Goal: Transaction & Acquisition: Purchase product/service

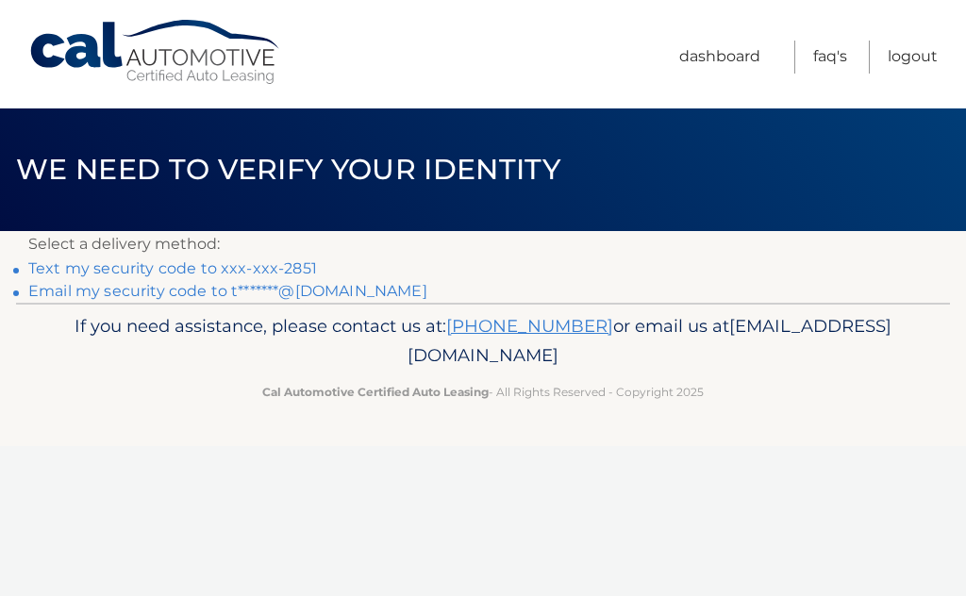
click at [215, 268] on link "Text my security code to xxx-xxx-2851" at bounding box center [172, 268] width 289 height 18
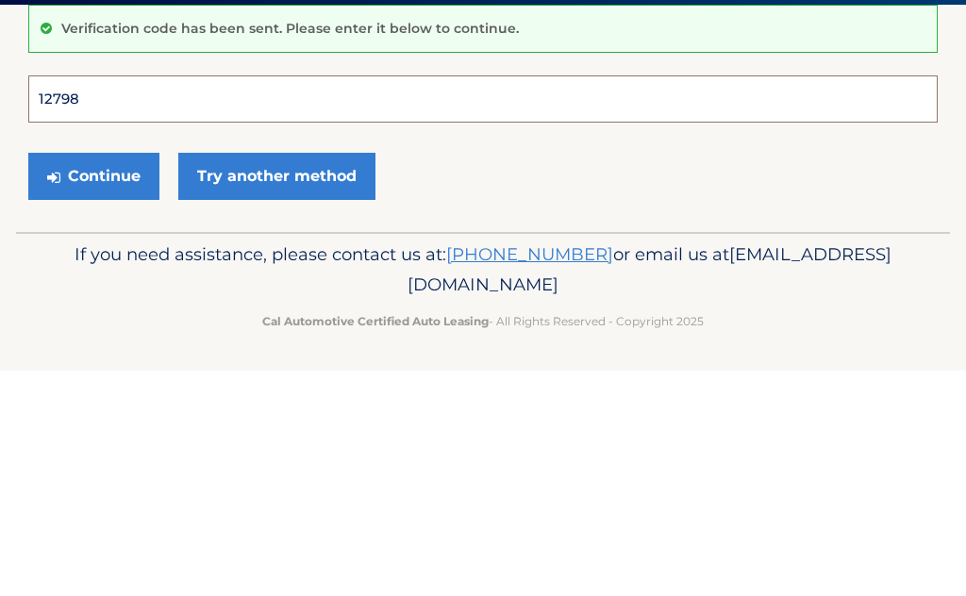
type input "127980"
click at [93, 379] on button "Continue" at bounding box center [93, 402] width 131 height 47
click at [133, 391] on button "Continue" at bounding box center [93, 402] width 131 height 47
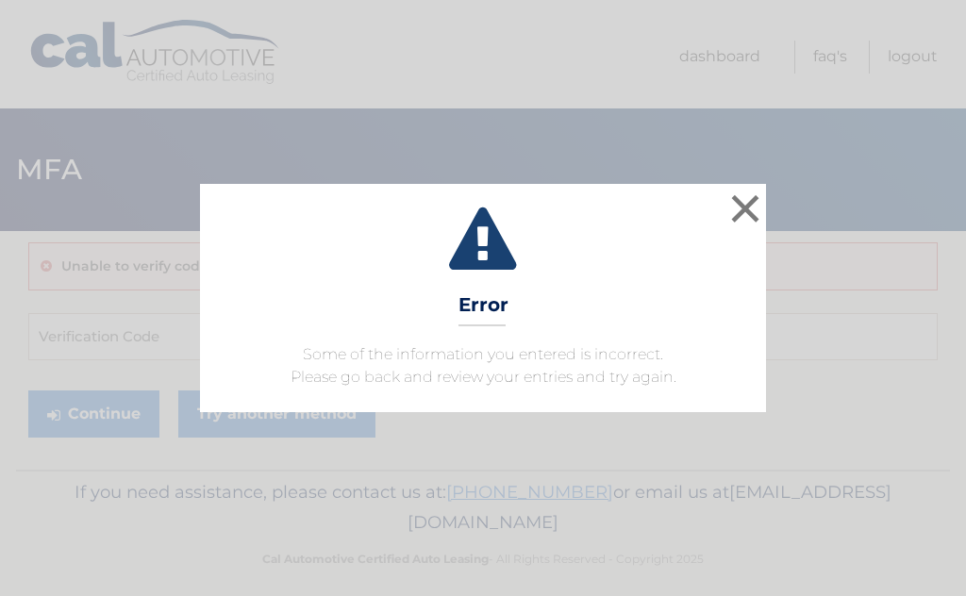
click at [737, 211] on button "×" at bounding box center [745, 209] width 38 height 38
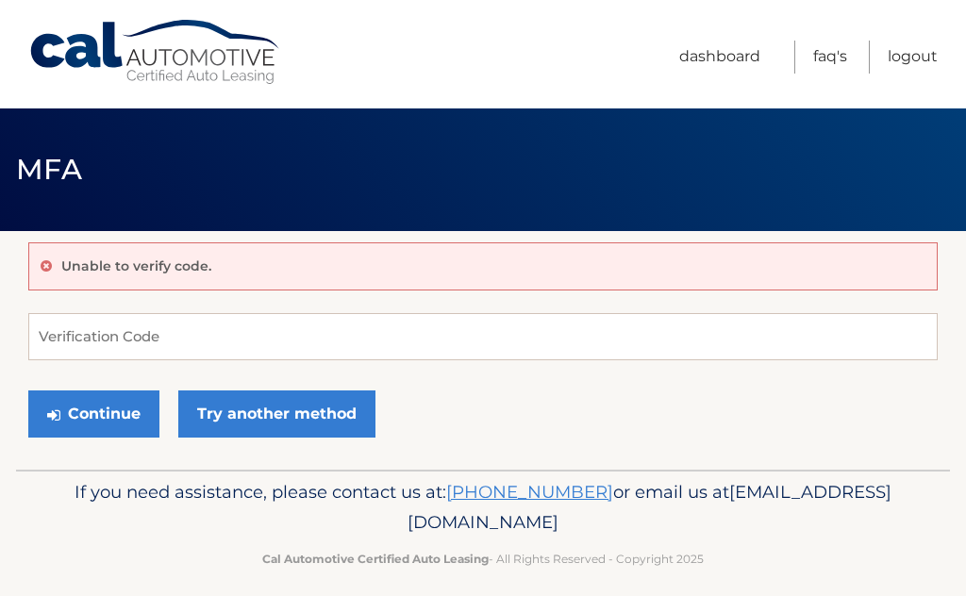
click at [352, 304] on div "Unable to verify code. Verification Code Continue Try another method" at bounding box center [482, 350] width 909 height 239
click at [302, 320] on input "Verification Code" at bounding box center [482, 336] width 909 height 47
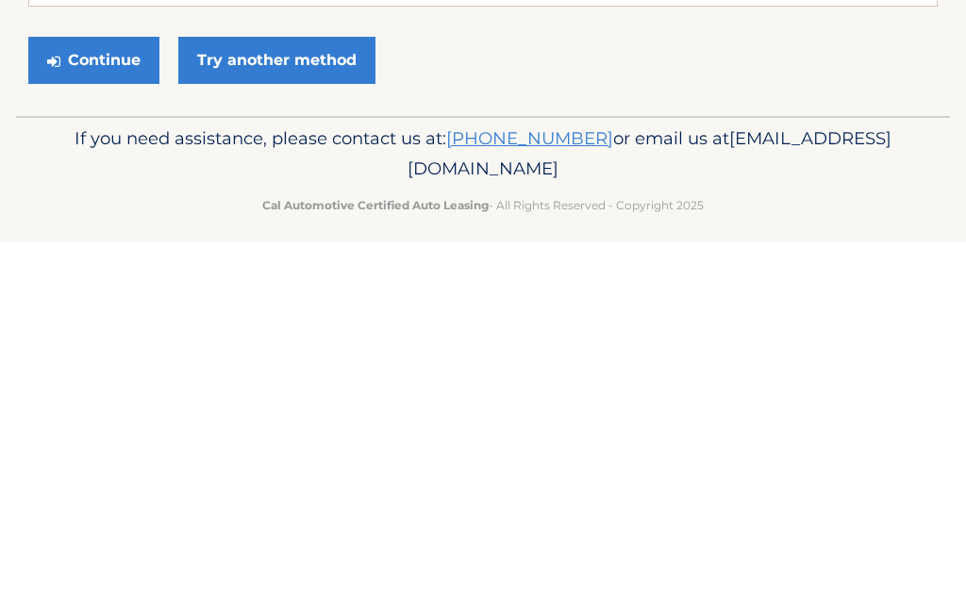
click at [326, 390] on link "Try another method" at bounding box center [276, 413] width 197 height 47
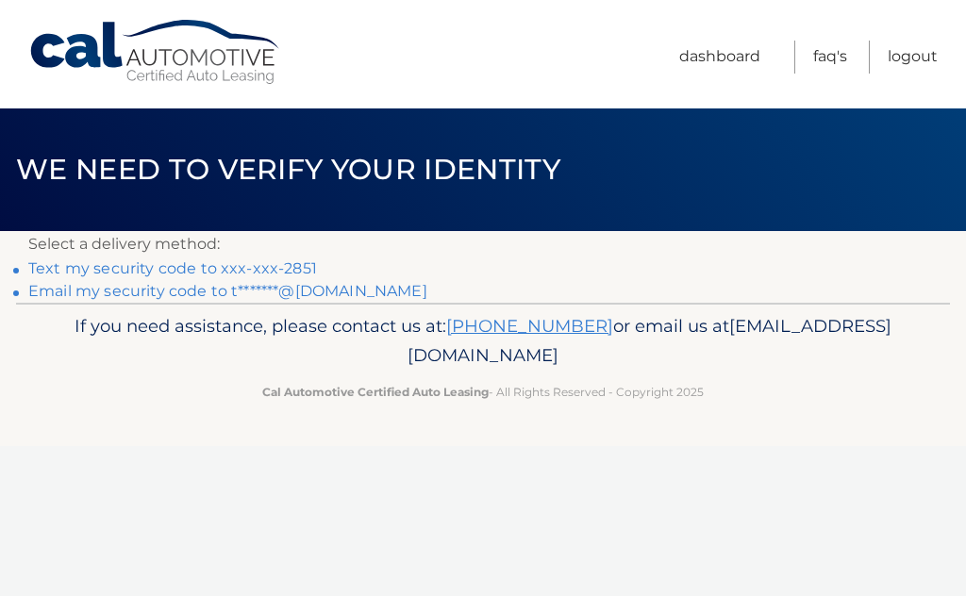
click at [244, 266] on link "Text my security code to xxx-xxx-2851" at bounding box center [172, 268] width 289 height 18
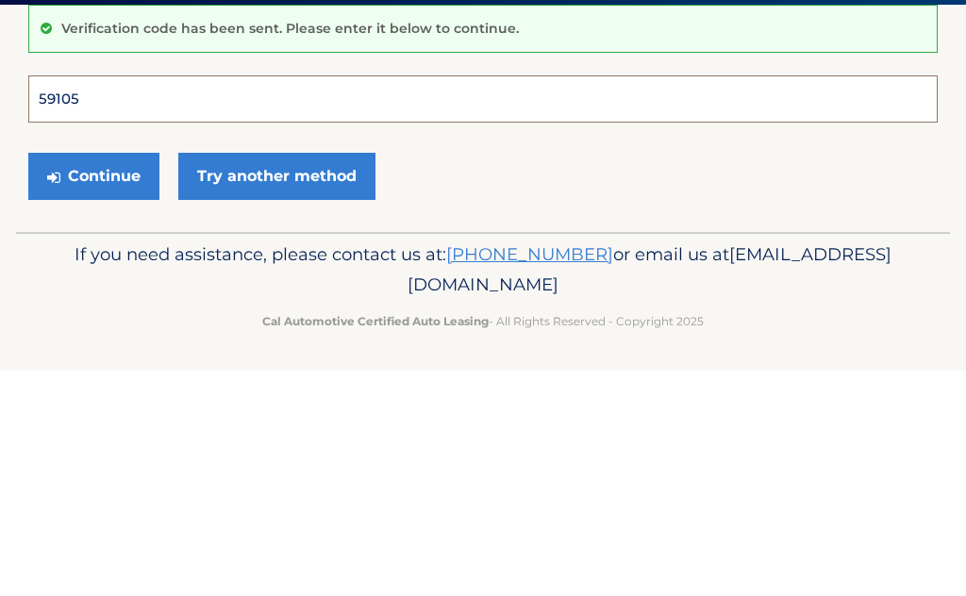
type input "591058"
click at [93, 379] on button "Continue" at bounding box center [93, 402] width 131 height 47
click at [119, 405] on button "Continue" at bounding box center [93, 402] width 131 height 47
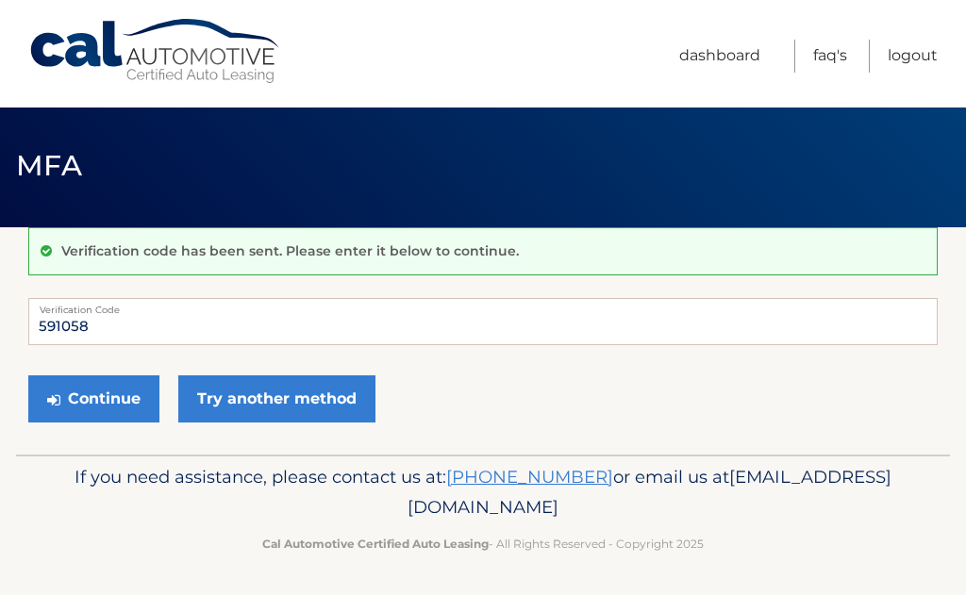
click at [114, 404] on button "Continue" at bounding box center [93, 399] width 131 height 47
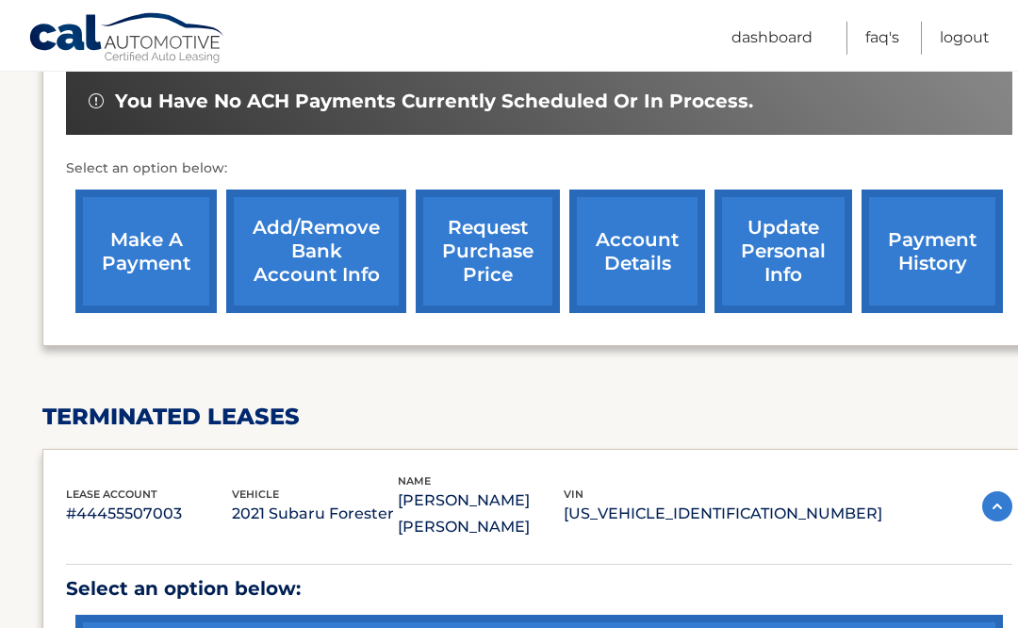
scroll to position [623, 0]
click at [104, 249] on link "make a payment" at bounding box center [145, 252] width 141 height 124
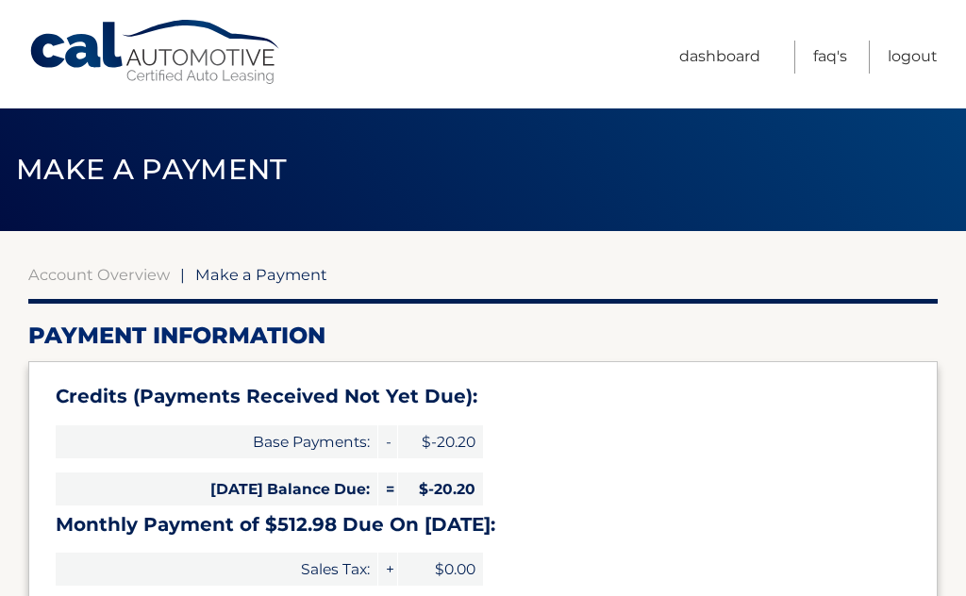
select select "ODhlZGIxNjctYjVjZC00ZTc3LTkxOTEtMmUzMTJmZDI3MWY4"
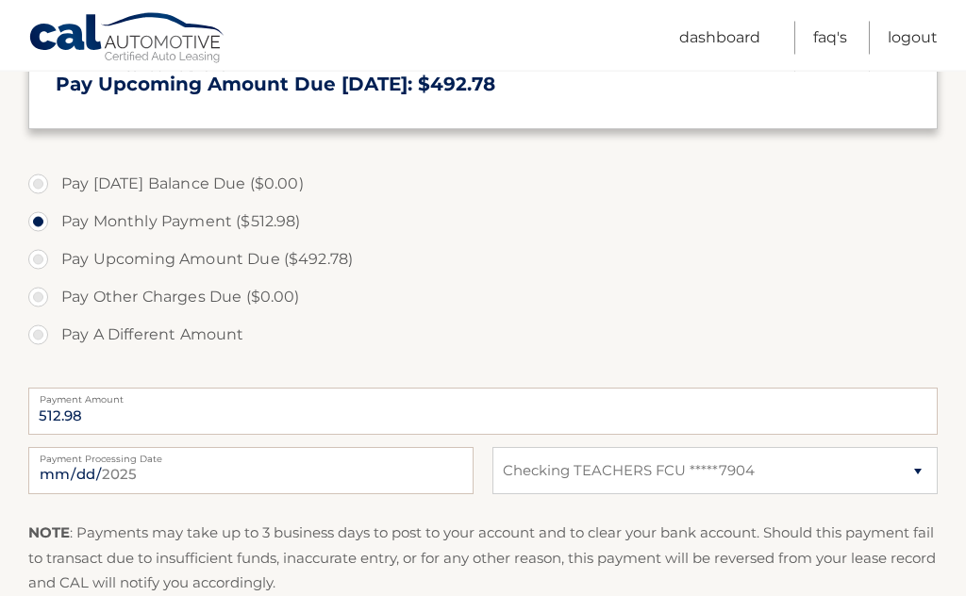
scroll to position [568, 0]
click at [36, 334] on label "Pay A Different Amount" at bounding box center [482, 335] width 909 height 38
click at [36, 334] on input "Pay A Different Amount" at bounding box center [45, 331] width 19 height 30
radio input "true"
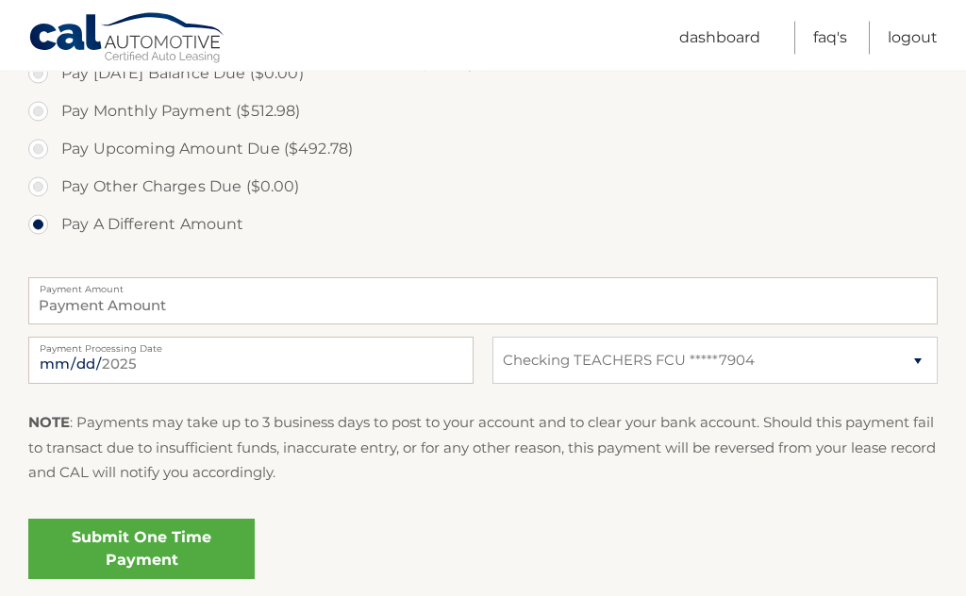
scroll to position [678, 0]
click at [85, 315] on input "Payment Amount" at bounding box center [482, 300] width 909 height 47
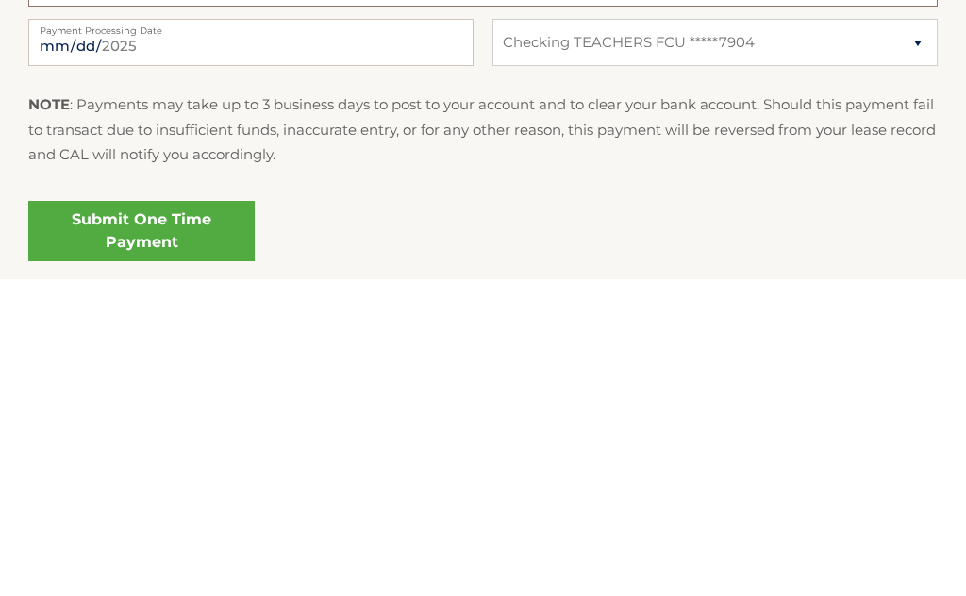
type input "515.00"
click at [78, 519] on link "Submit One Time Payment" at bounding box center [141, 549] width 226 height 60
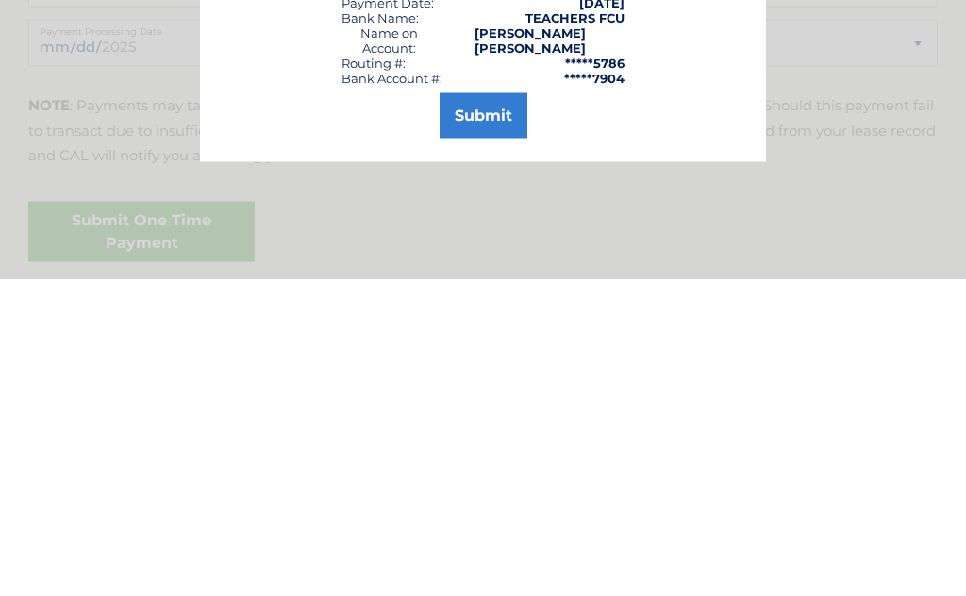
scroll to position [752, 0]
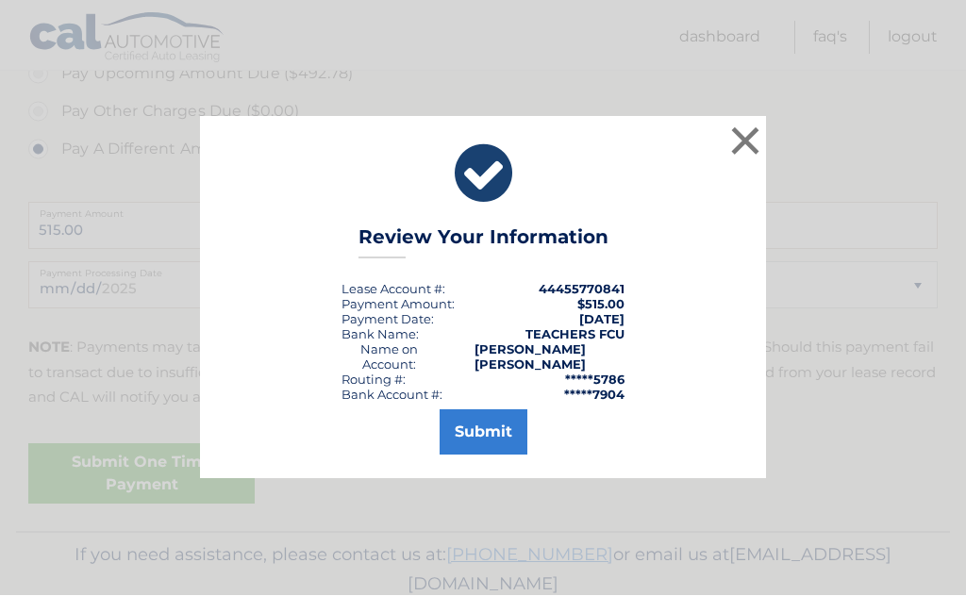
click at [503, 455] on button "Submit" at bounding box center [483, 432] width 88 height 45
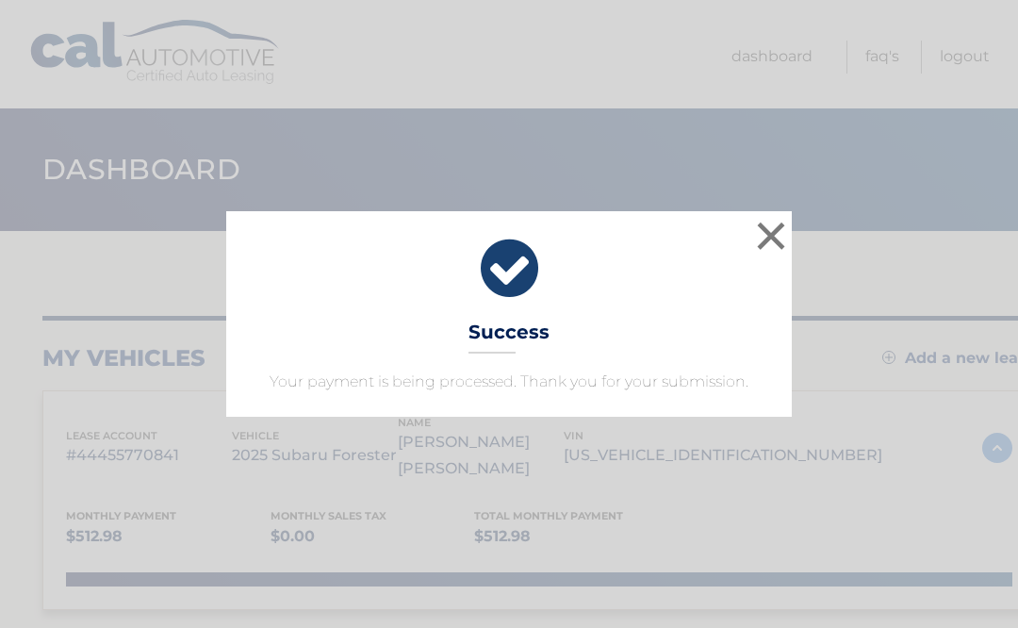
scroll to position [7, 0]
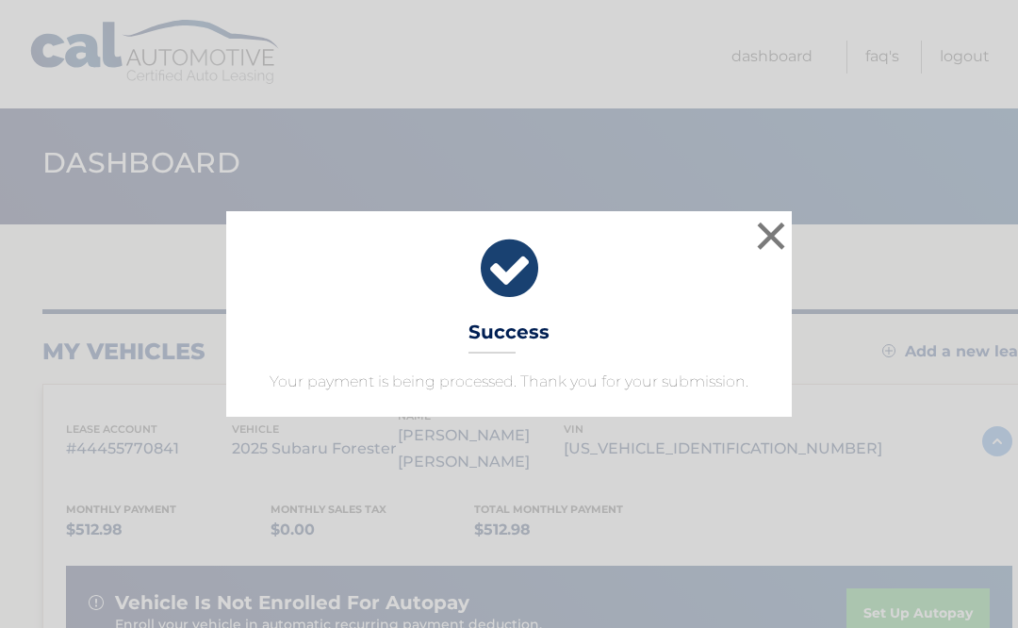
click at [775, 230] on button "×" at bounding box center [771, 236] width 38 height 38
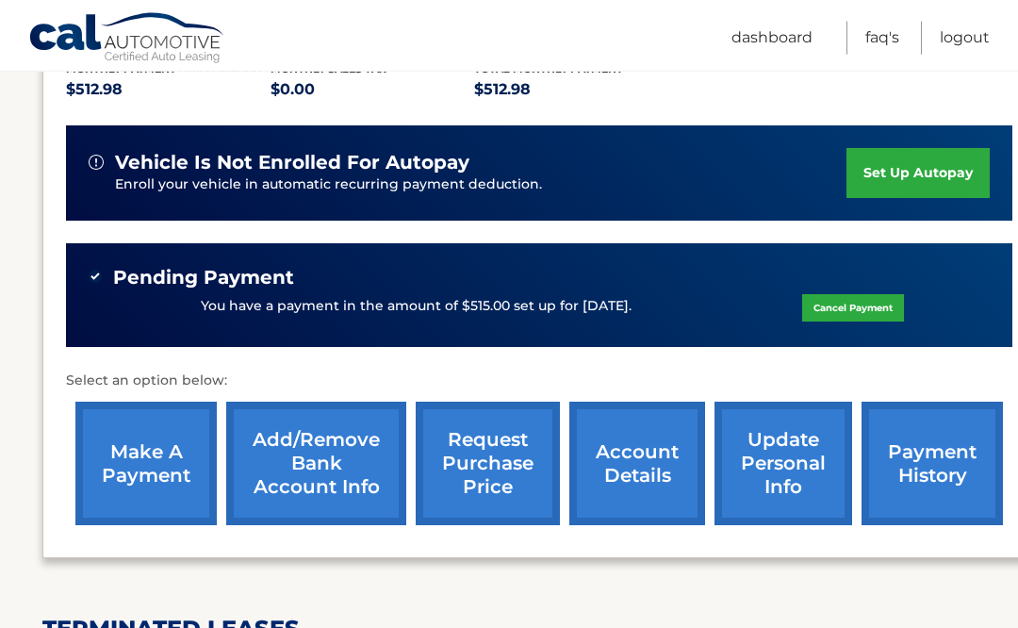
scroll to position [439, 0]
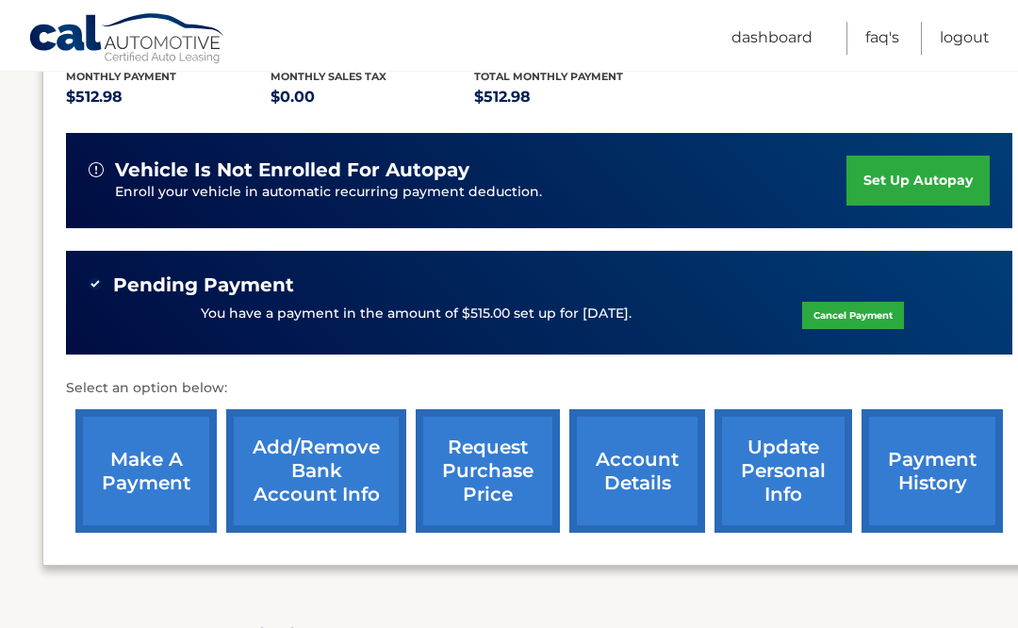
click at [971, 32] on link "Logout" at bounding box center [965, 38] width 50 height 33
